Goal: Find contact information: Find contact information

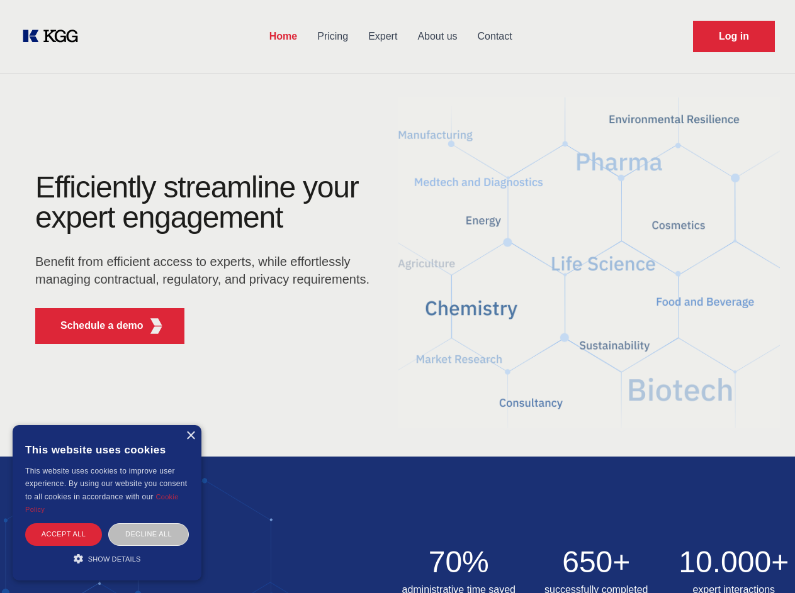
click at [397, 296] on div "Efficiently streamline your expert engagement Benefit from efficient access to …" at bounding box center [206, 263] width 383 height 182
click at [94, 326] on p "Schedule a demo" at bounding box center [101, 325] width 83 height 15
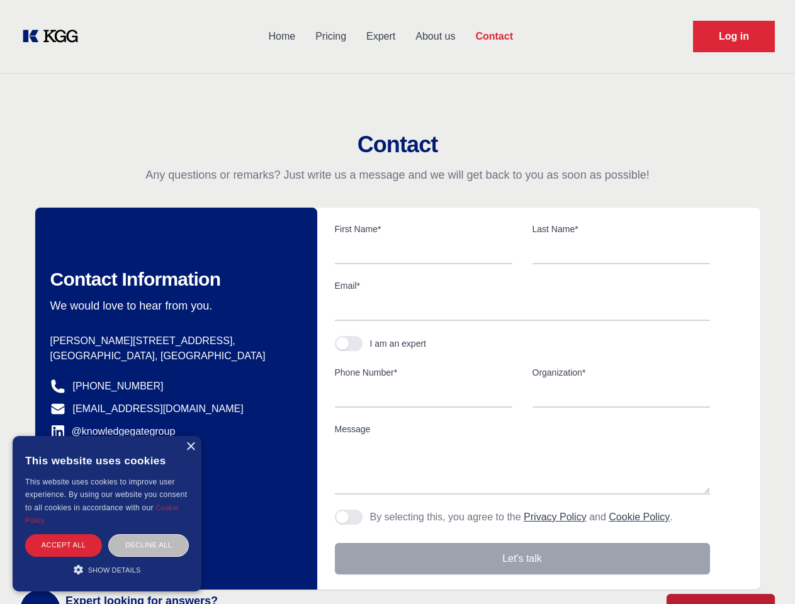
click at [190, 436] on div "× This website uses cookies This website uses cookies to improve user experienc…" at bounding box center [107, 513] width 189 height 155
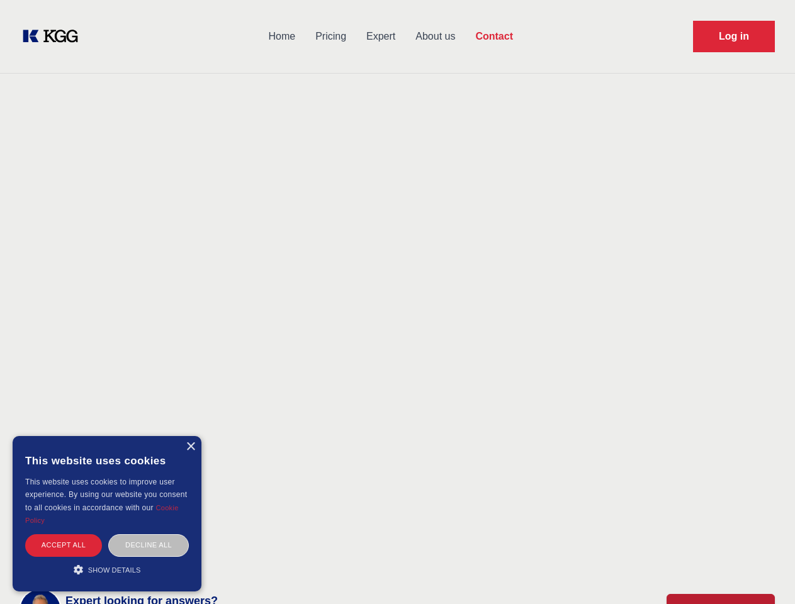
click at [64, 534] on div "Accept all" at bounding box center [63, 545] width 77 height 22
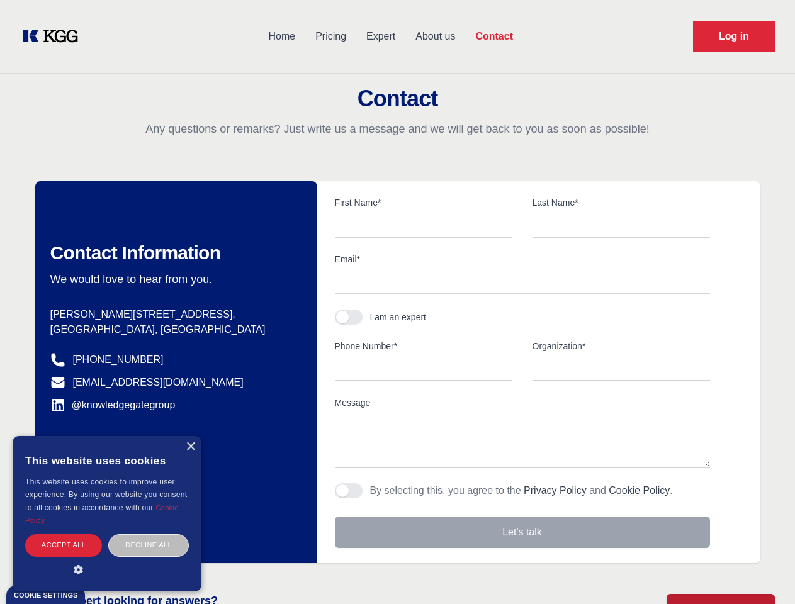
click at [148, 534] on div "Decline all" at bounding box center [148, 545] width 81 height 22
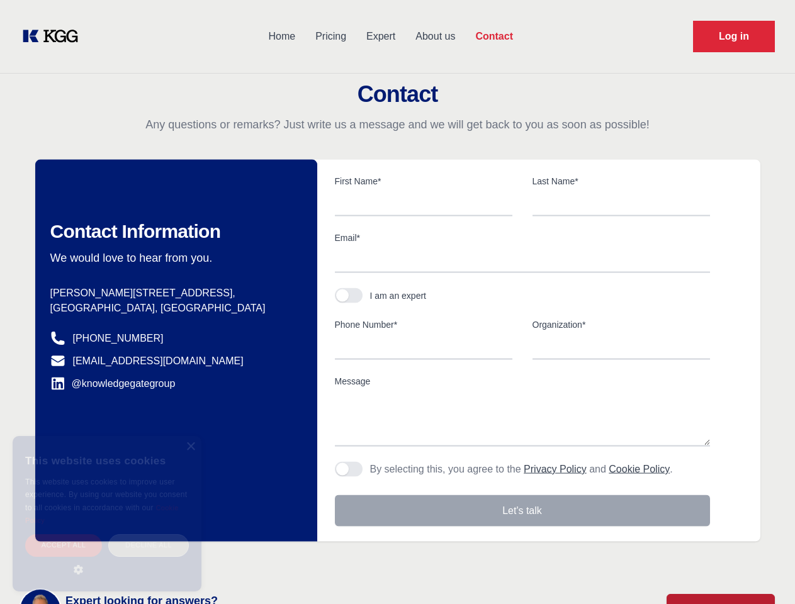
click at [107, 559] on main "Contact Any questions or remarks? Just write us a message and we will get back …" at bounding box center [397, 327] width 795 height 655
